Goal: Contribute content: Contribute content

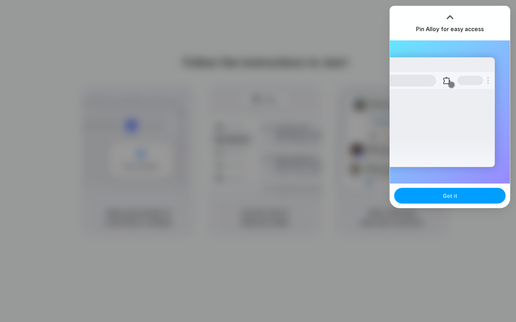
click at [424, 197] on button "Got it" at bounding box center [449, 196] width 111 height 16
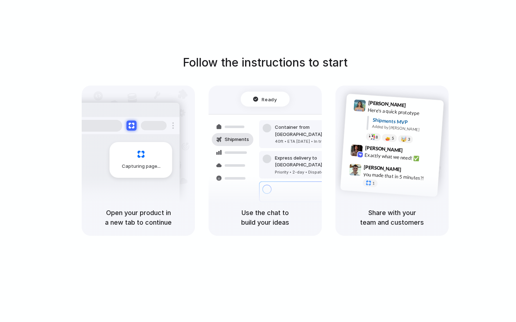
click at [258, 161] on div at bounding box center [258, 161] width 0 height 0
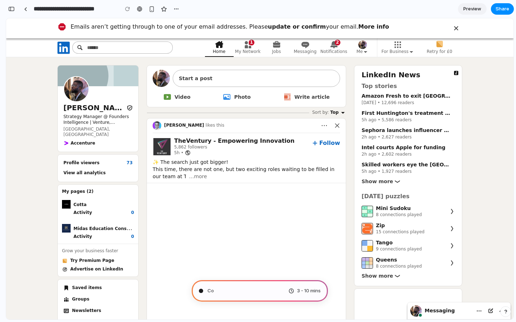
type input "**********"
